Goal: Task Accomplishment & Management: Complete application form

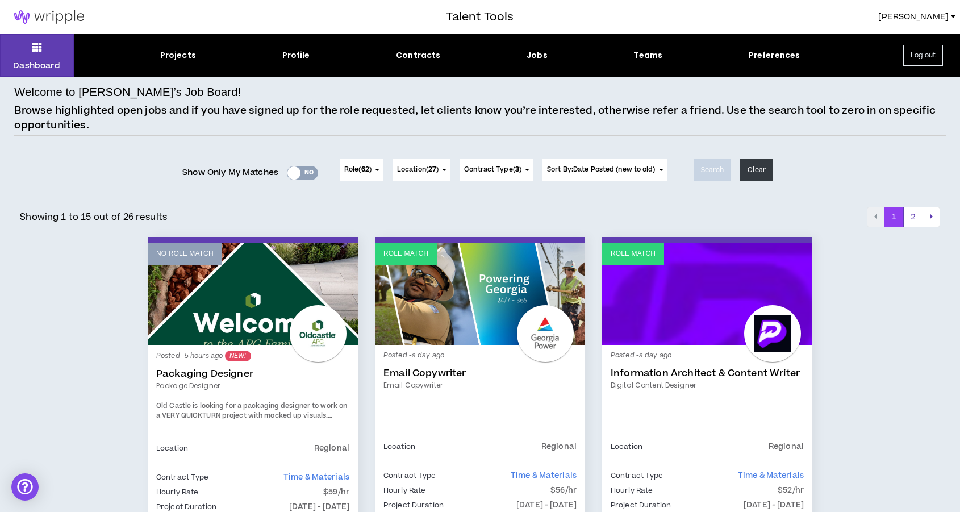
scroll to position [195, 0]
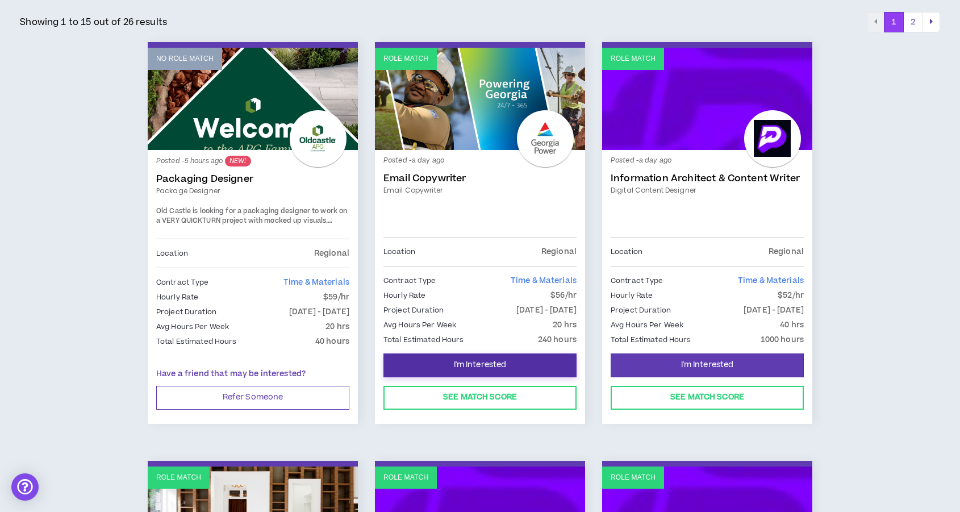
click at [500, 371] on button "I'm Interested" at bounding box center [480, 365] width 193 height 24
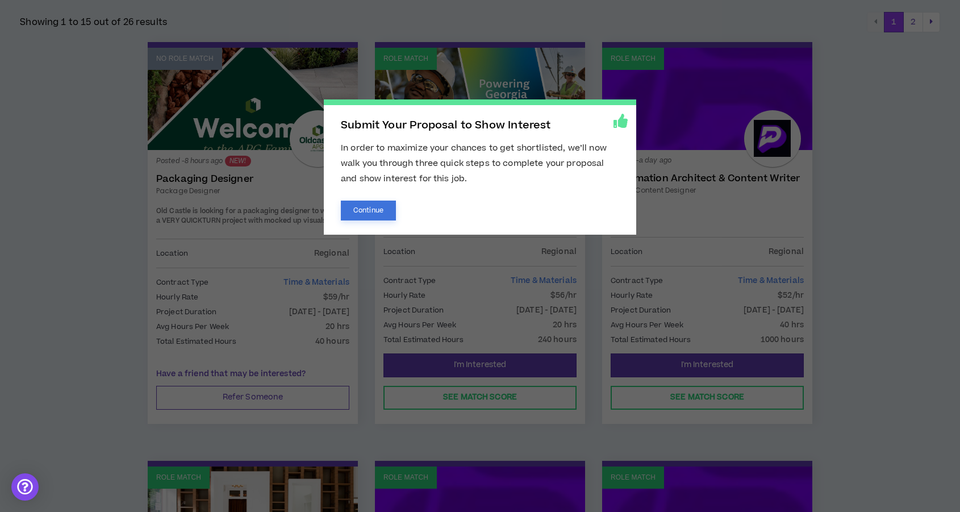
click at [384, 211] on button "Continue" at bounding box center [368, 211] width 55 height 20
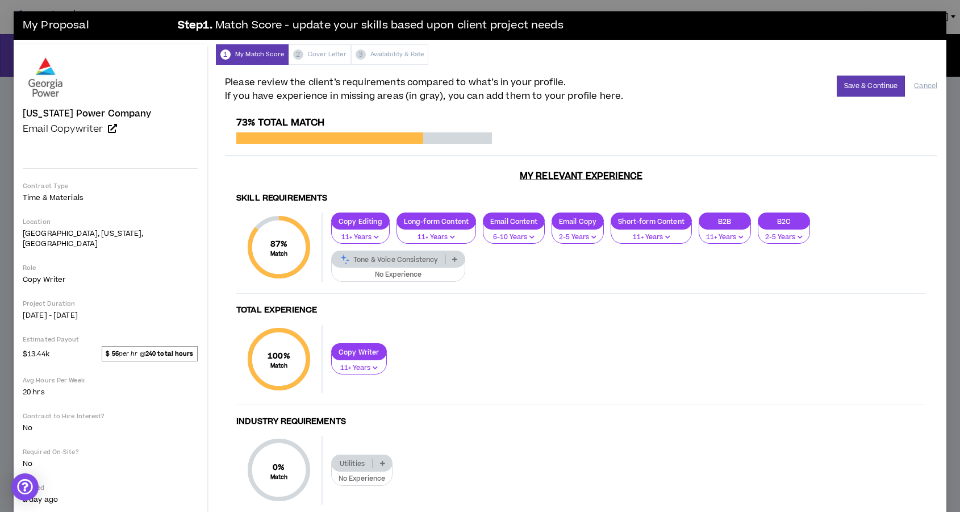
scroll to position [39, 0]
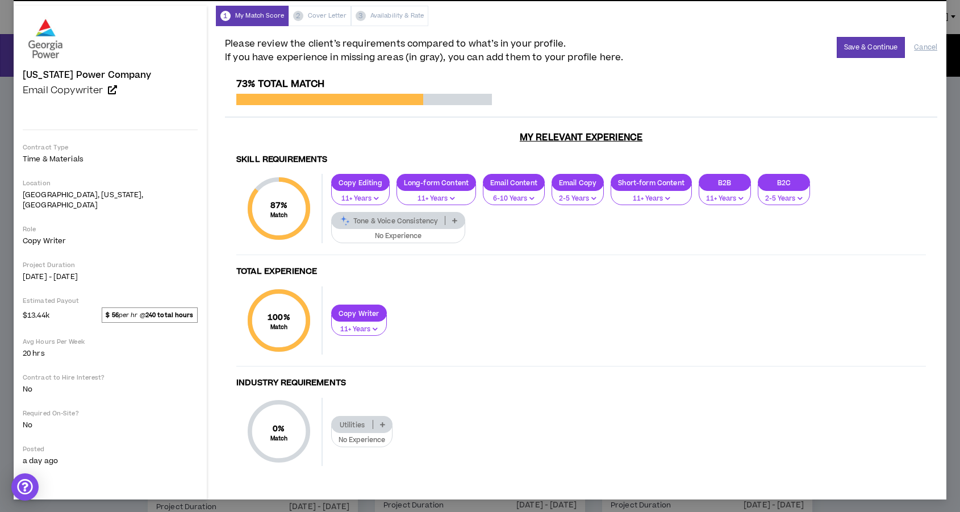
click at [445, 217] on p "Tone & Voice Consistency" at bounding box center [388, 221] width 113 height 9
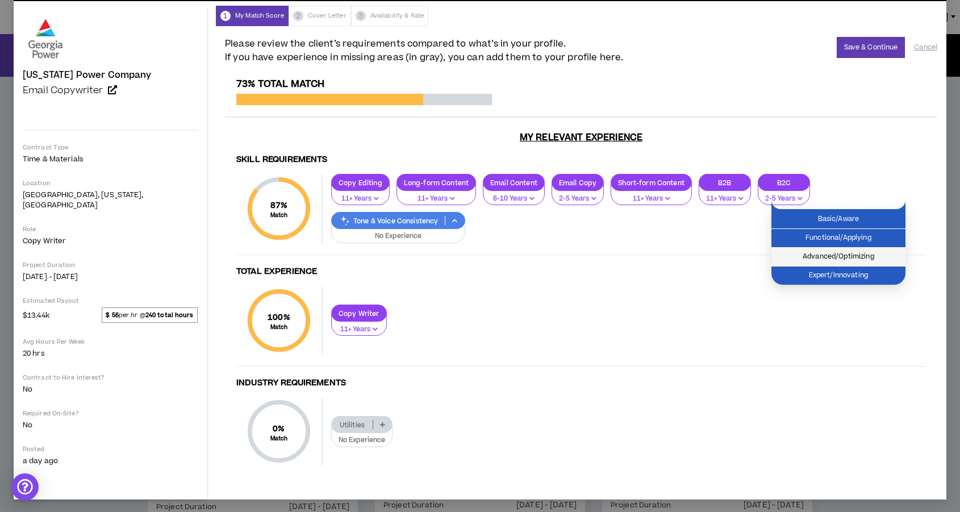
click at [861, 254] on span "Advanced/Optimizing" at bounding box center [839, 257] width 120 height 13
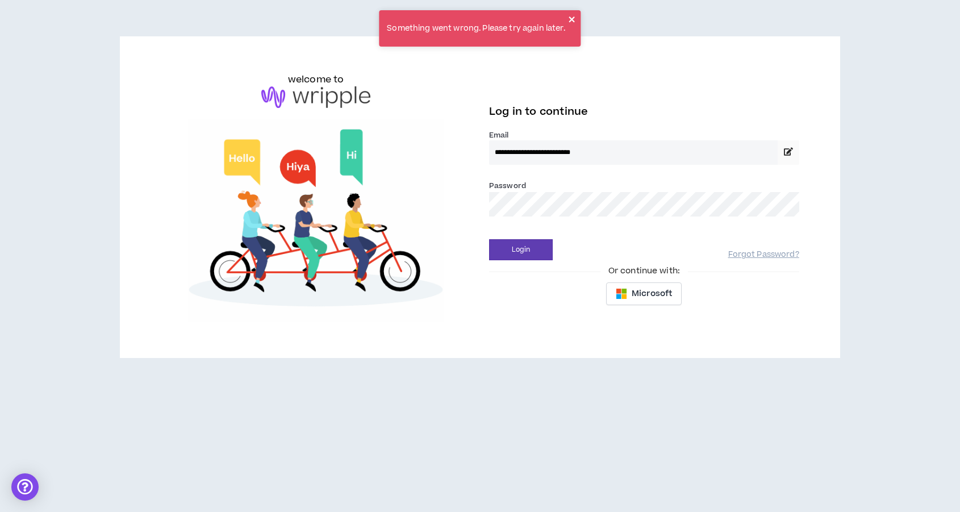
click at [571, 19] on icon "close" at bounding box center [573, 19] width 8 height 9
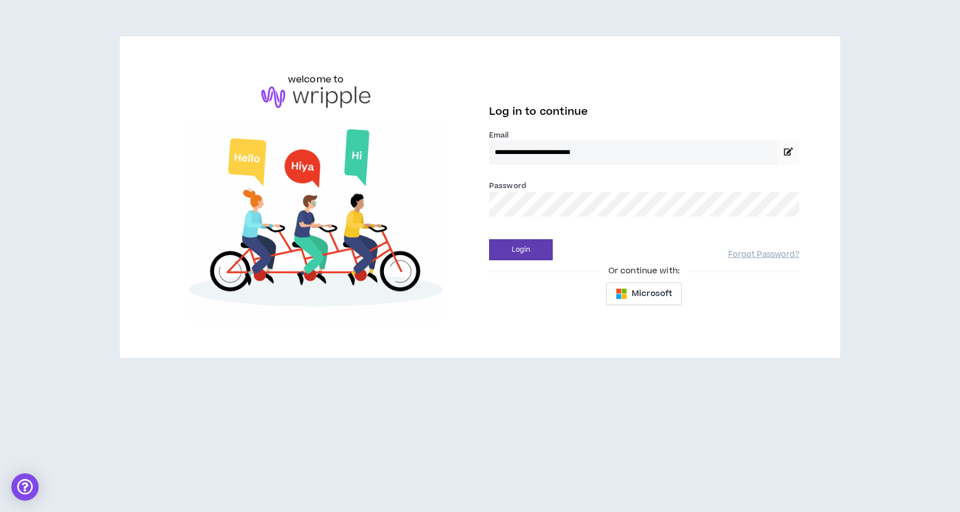
click at [489, 239] on button "Login" at bounding box center [521, 249] width 64 height 21
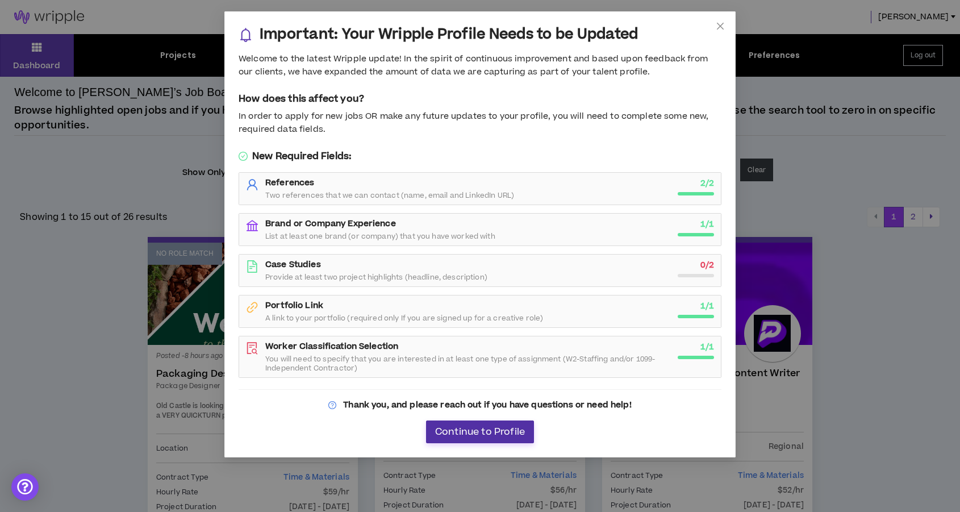
click at [482, 431] on span "Continue to Profile" at bounding box center [480, 432] width 90 height 11
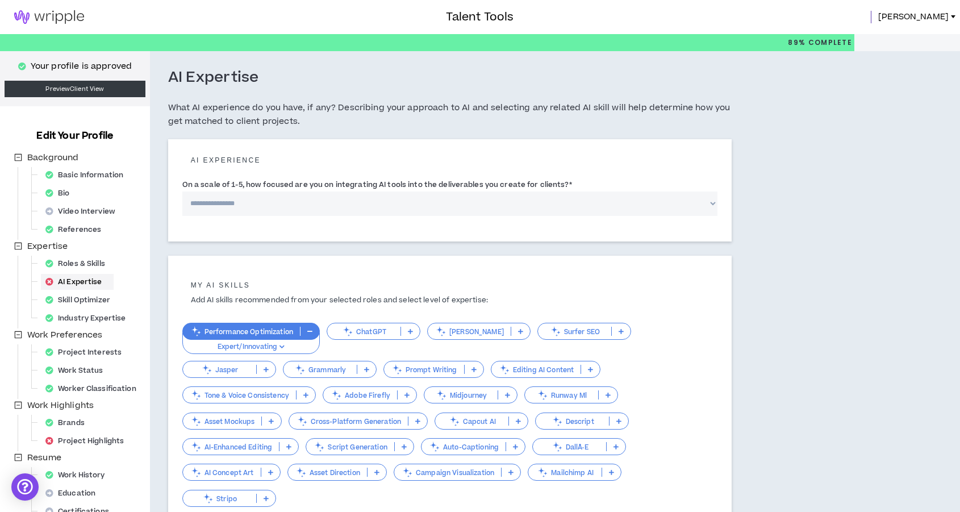
click at [80, 23] on img at bounding box center [49, 17] width 98 height 14
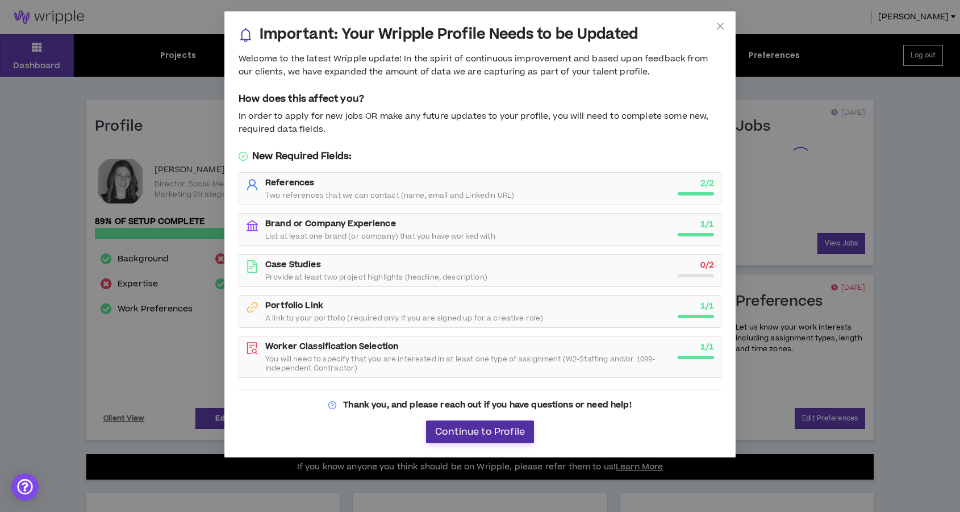
click at [456, 433] on span "Continue to Profile" at bounding box center [480, 432] width 90 height 11
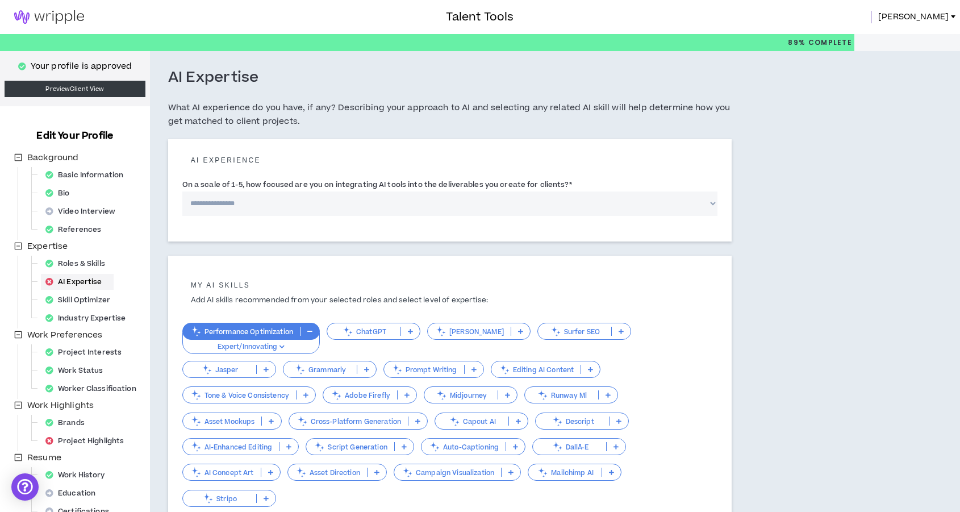
scroll to position [154, 0]
